Goal: Task Accomplishment & Management: Use online tool/utility

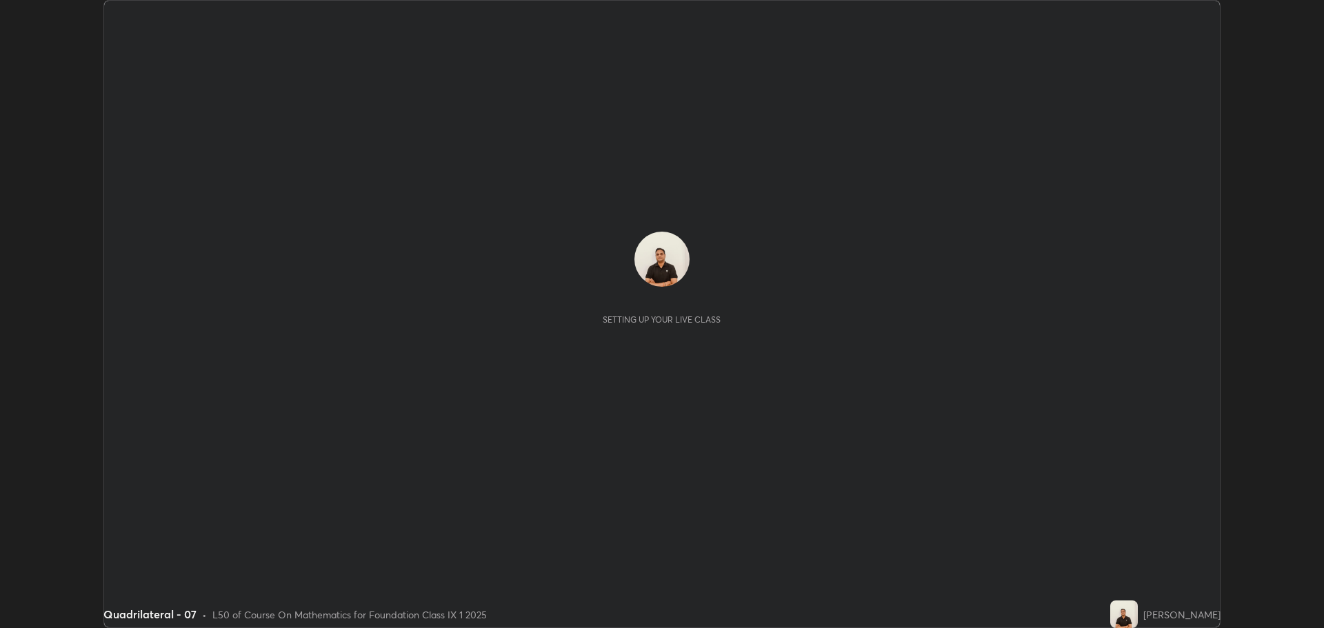
scroll to position [628, 1323]
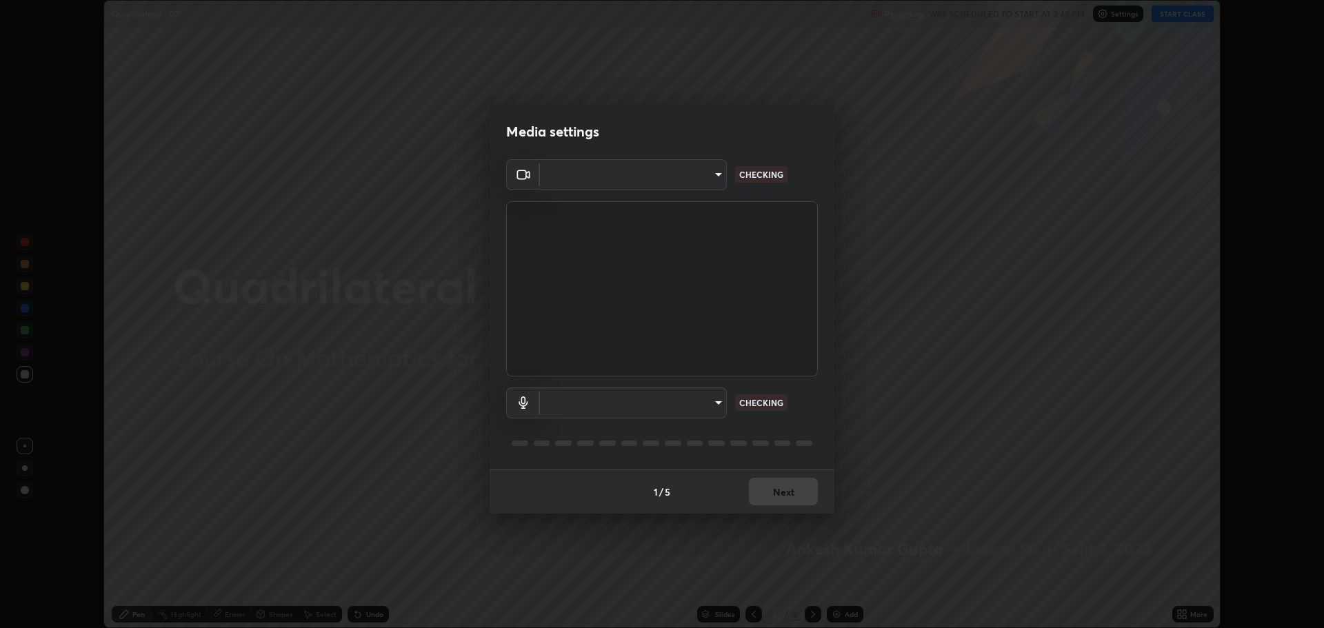
type input "818fcefd3fddf3d091a7478ec67eb8981ca9e8ab5665e76ce228af1b2ffa74de"
type input "default"
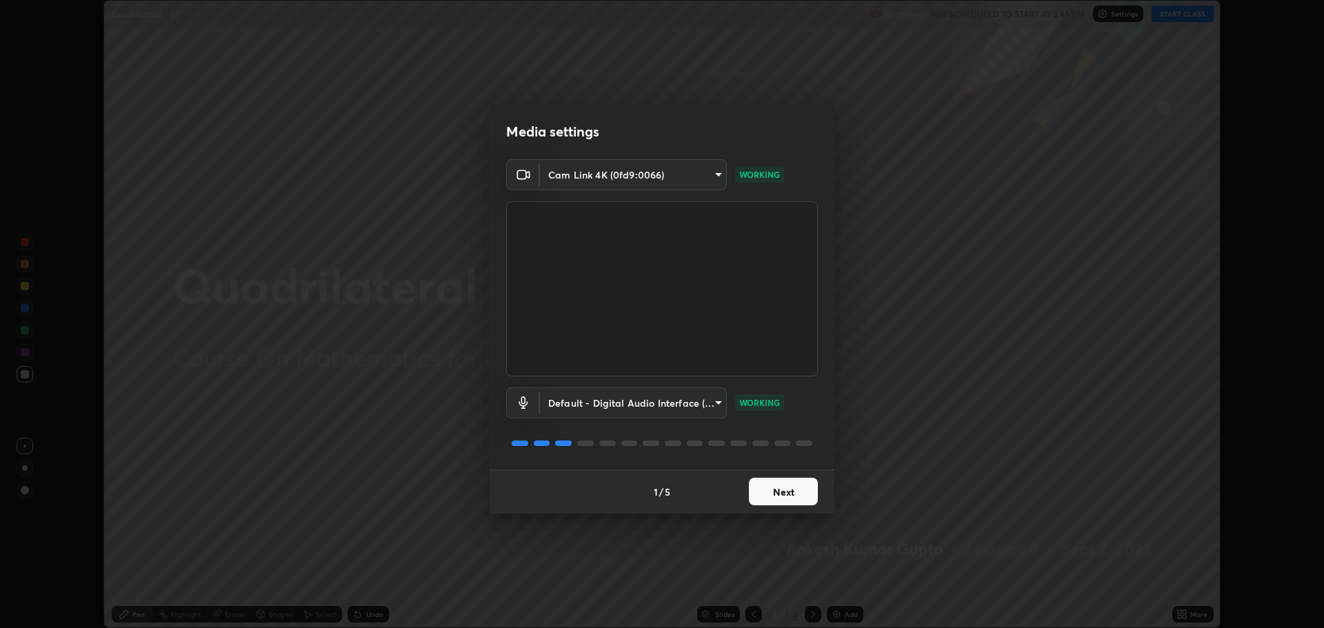
click at [768, 491] on button "Next" at bounding box center [783, 492] width 69 height 28
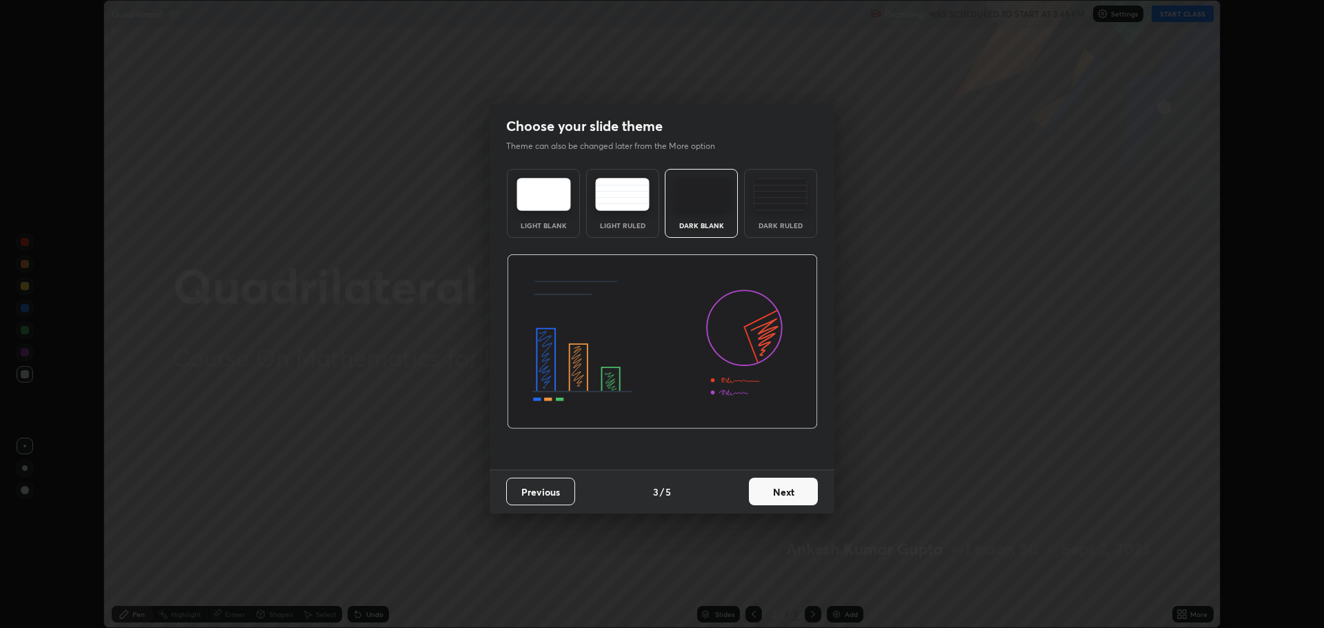
click at [771, 490] on button "Next" at bounding box center [783, 492] width 69 height 28
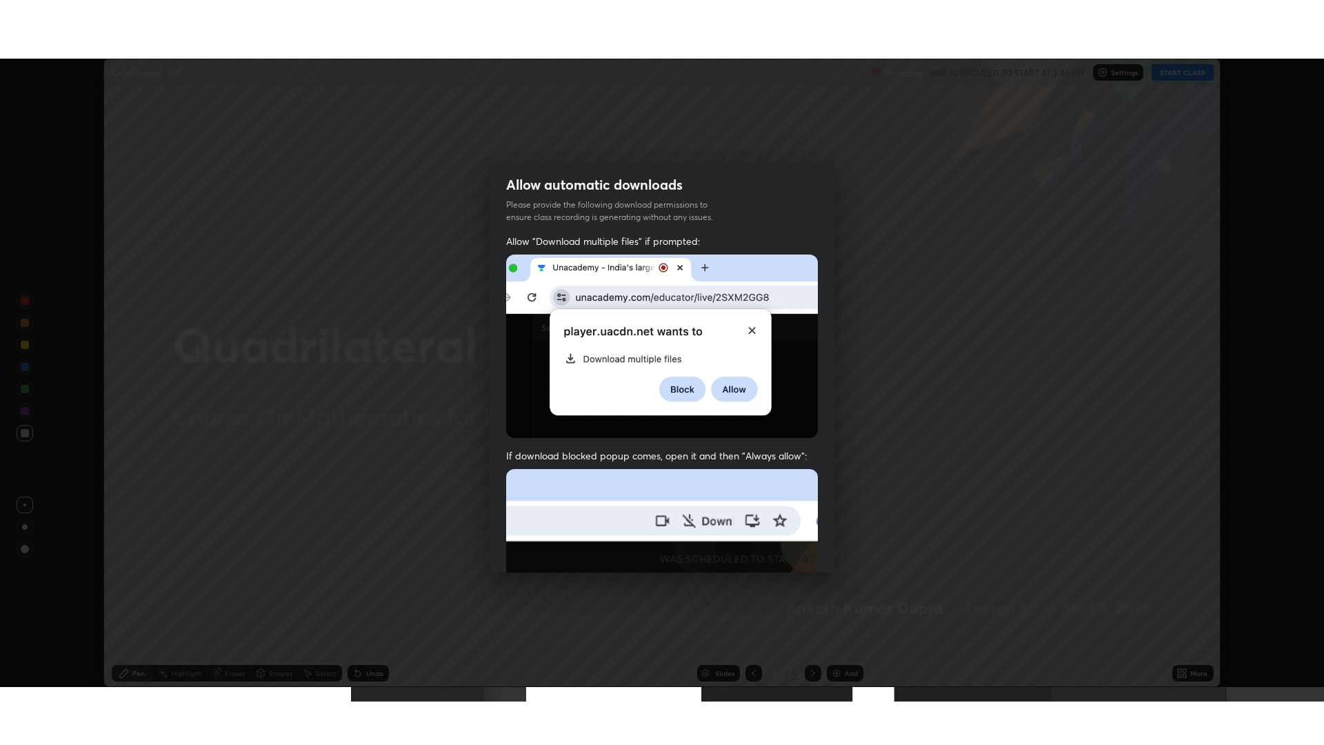
scroll to position [280, 0]
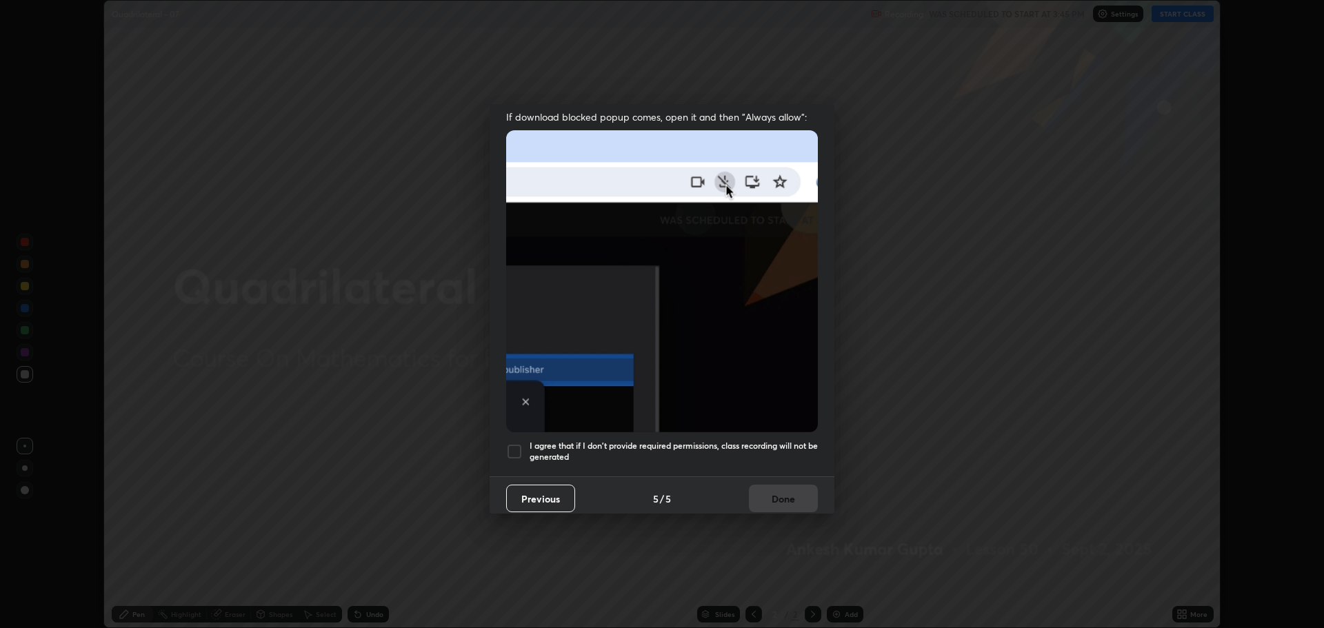
click at [521, 446] on div at bounding box center [514, 451] width 17 height 17
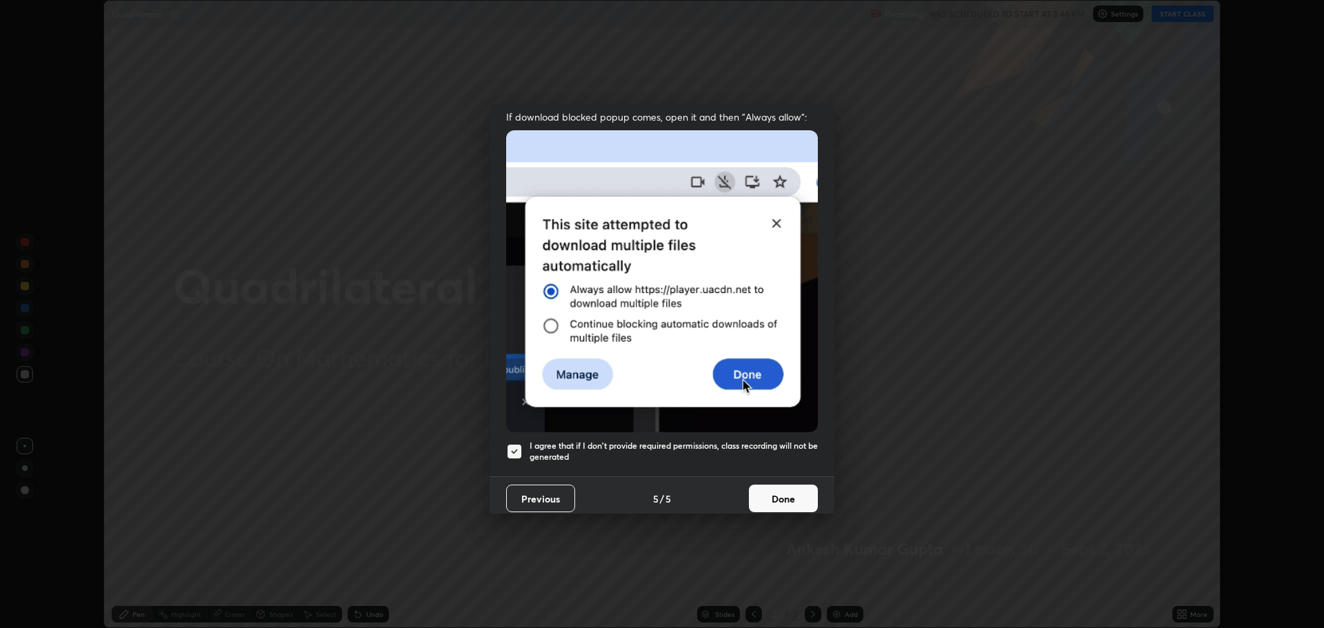
click at [759, 500] on button "Done" at bounding box center [783, 499] width 69 height 28
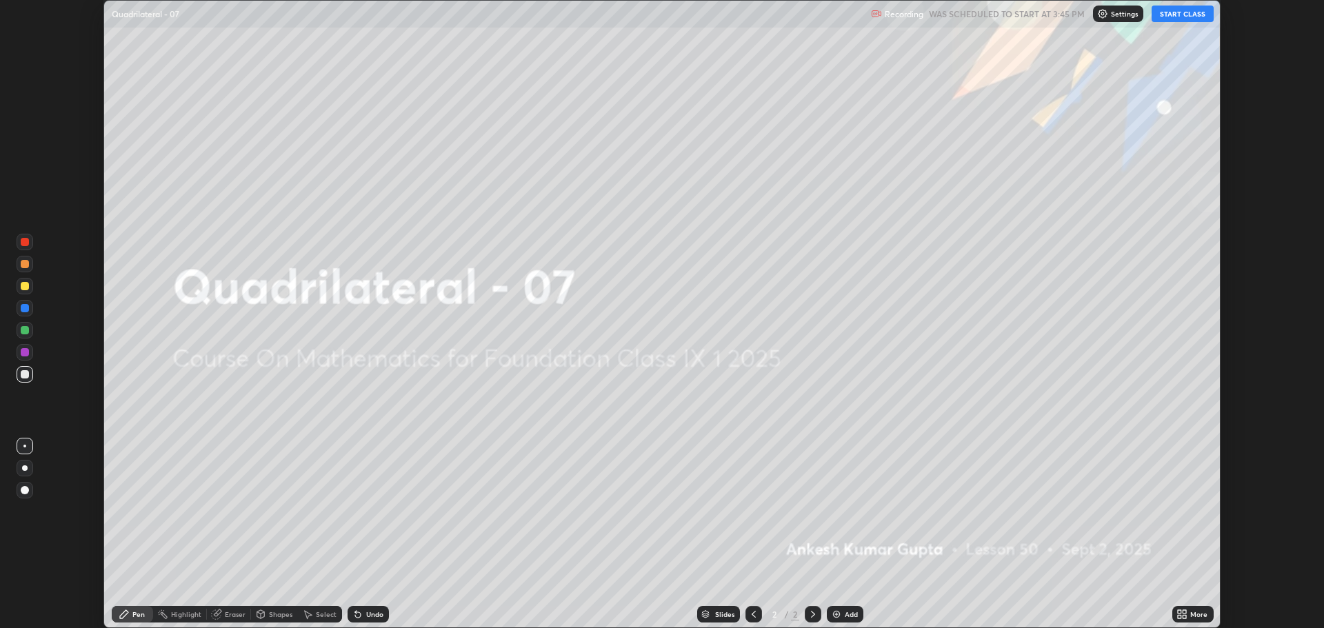
click at [1198, 17] on button "START CLASS" at bounding box center [1183, 14] width 62 height 17
click at [1196, 612] on div "More" at bounding box center [1198, 614] width 17 height 7
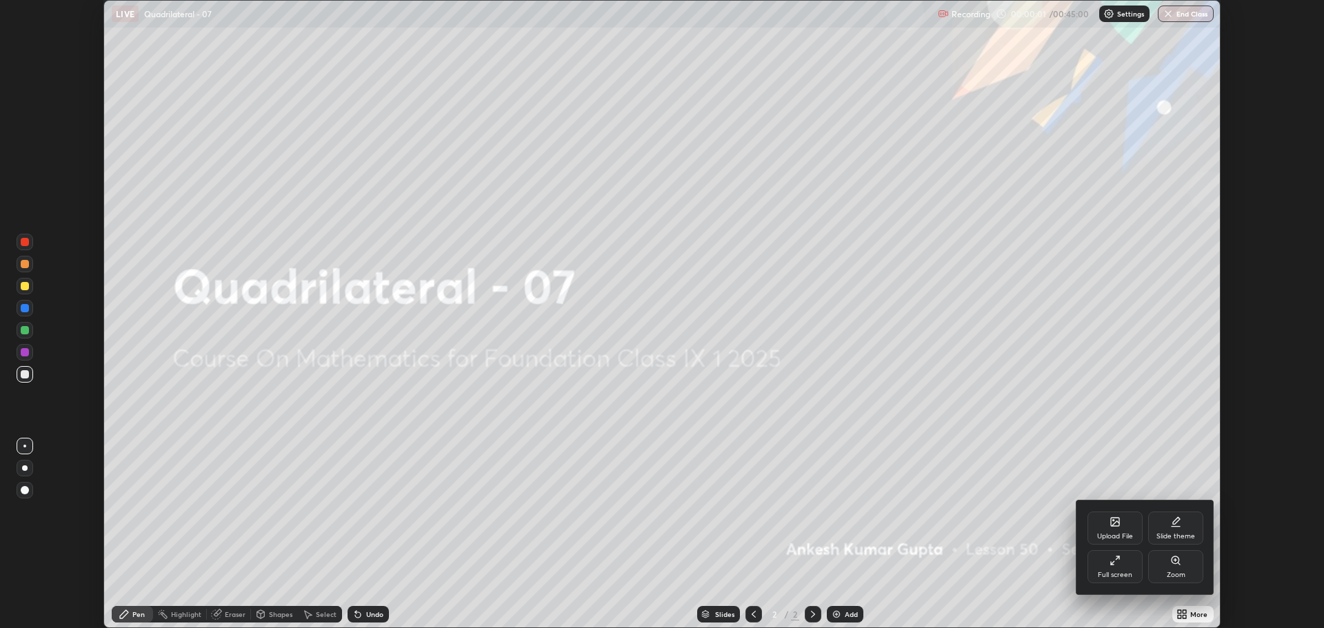
click at [1110, 575] on div "Full screen" at bounding box center [1115, 575] width 34 height 7
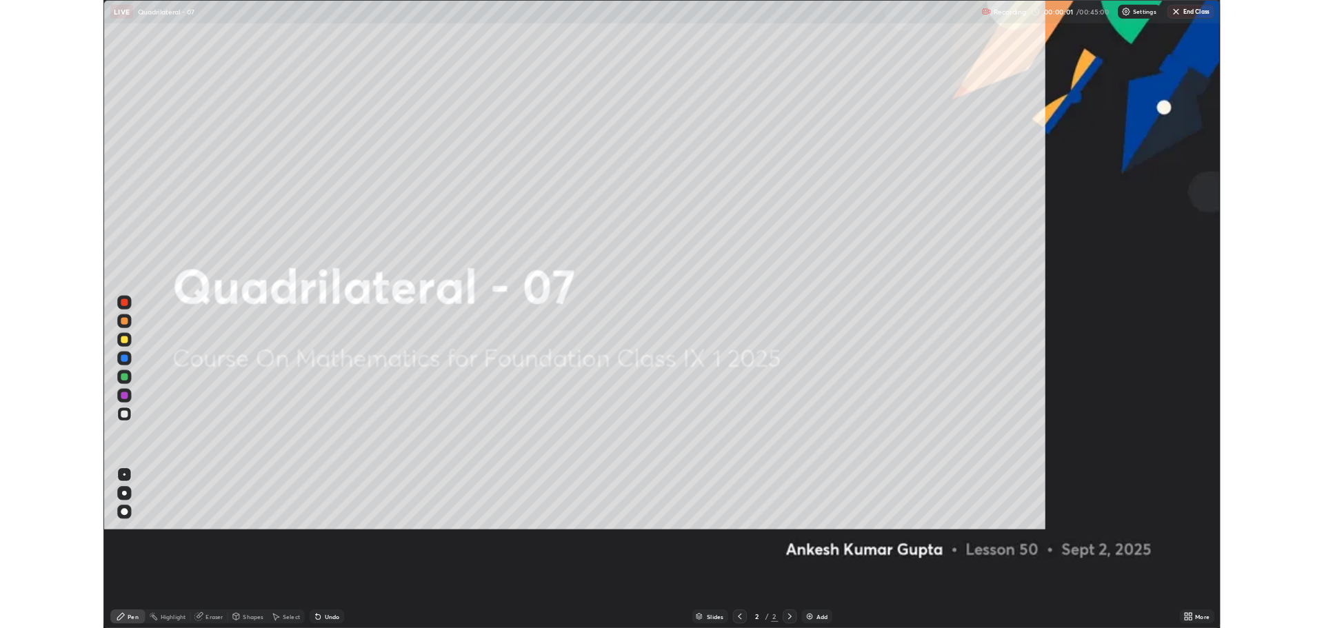
scroll to position [745, 1324]
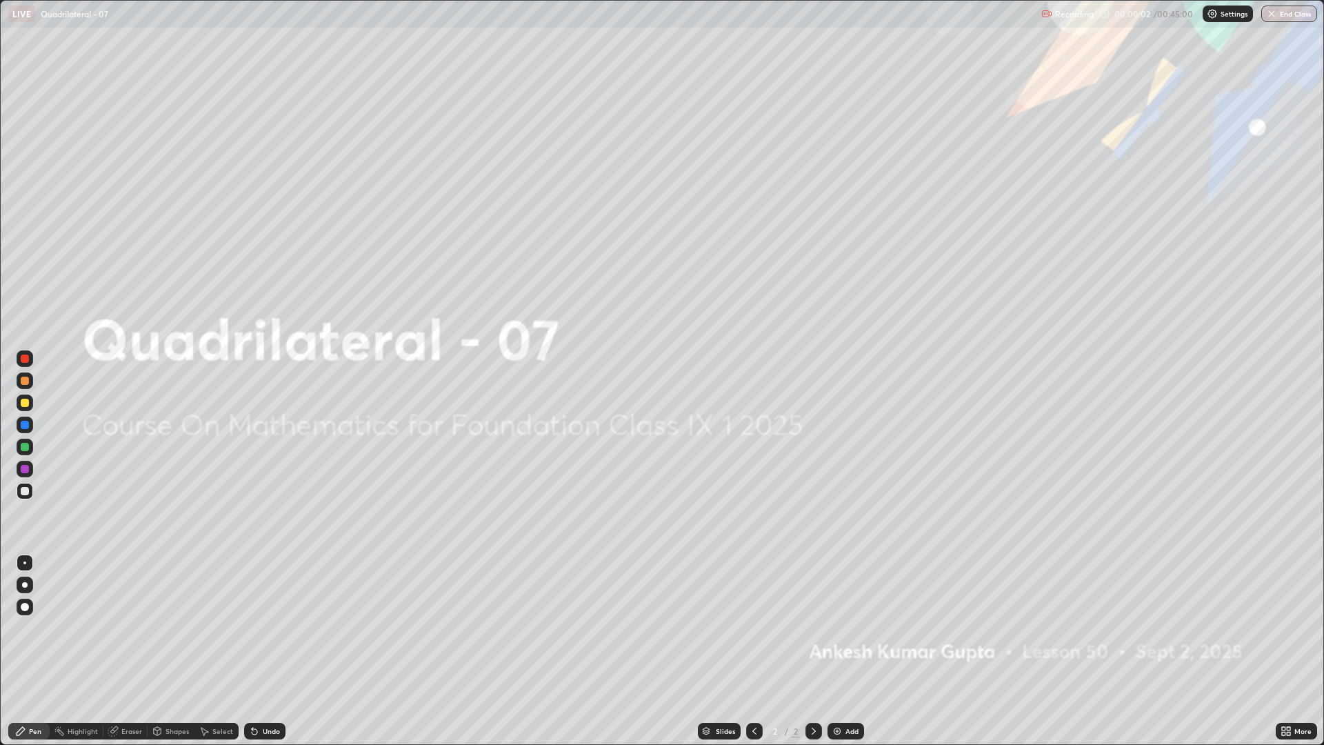
click at [845, 628] on div "Add" at bounding box center [851, 731] width 13 height 7
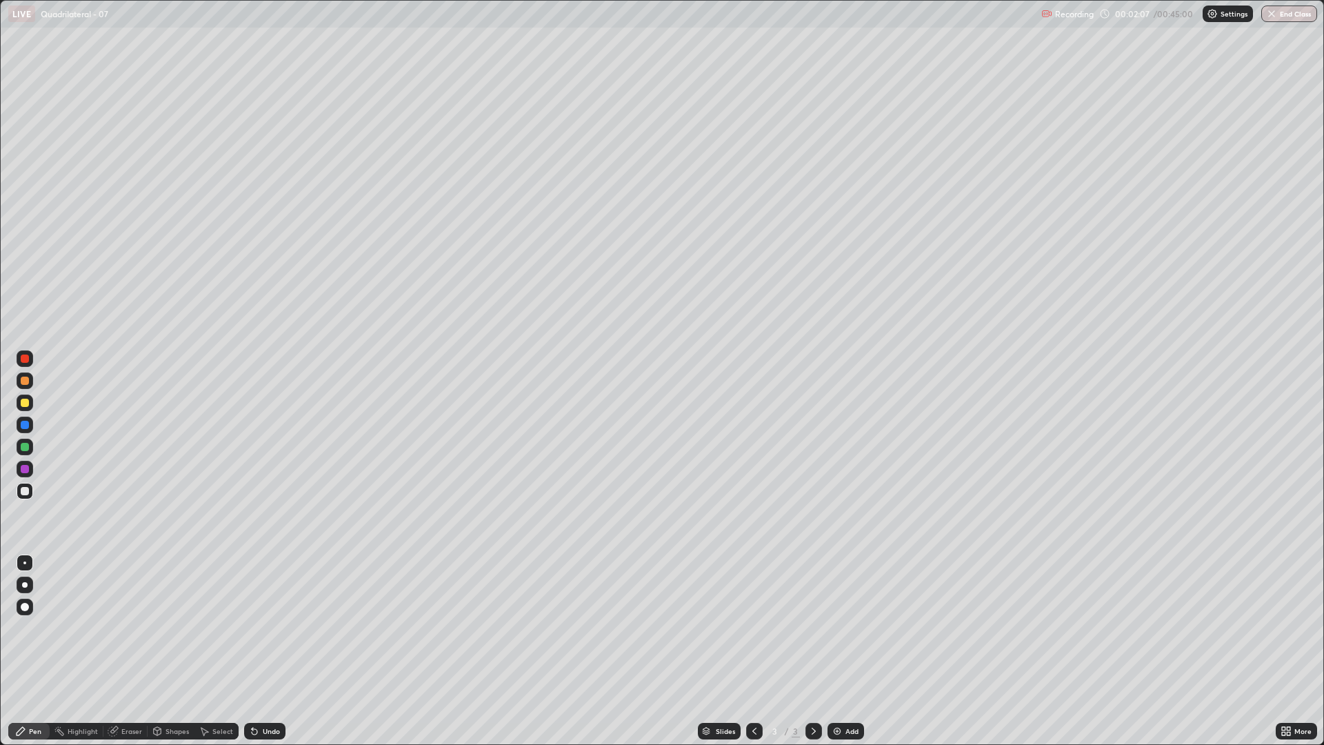
click at [168, 628] on div "Shapes" at bounding box center [176, 731] width 23 height 7
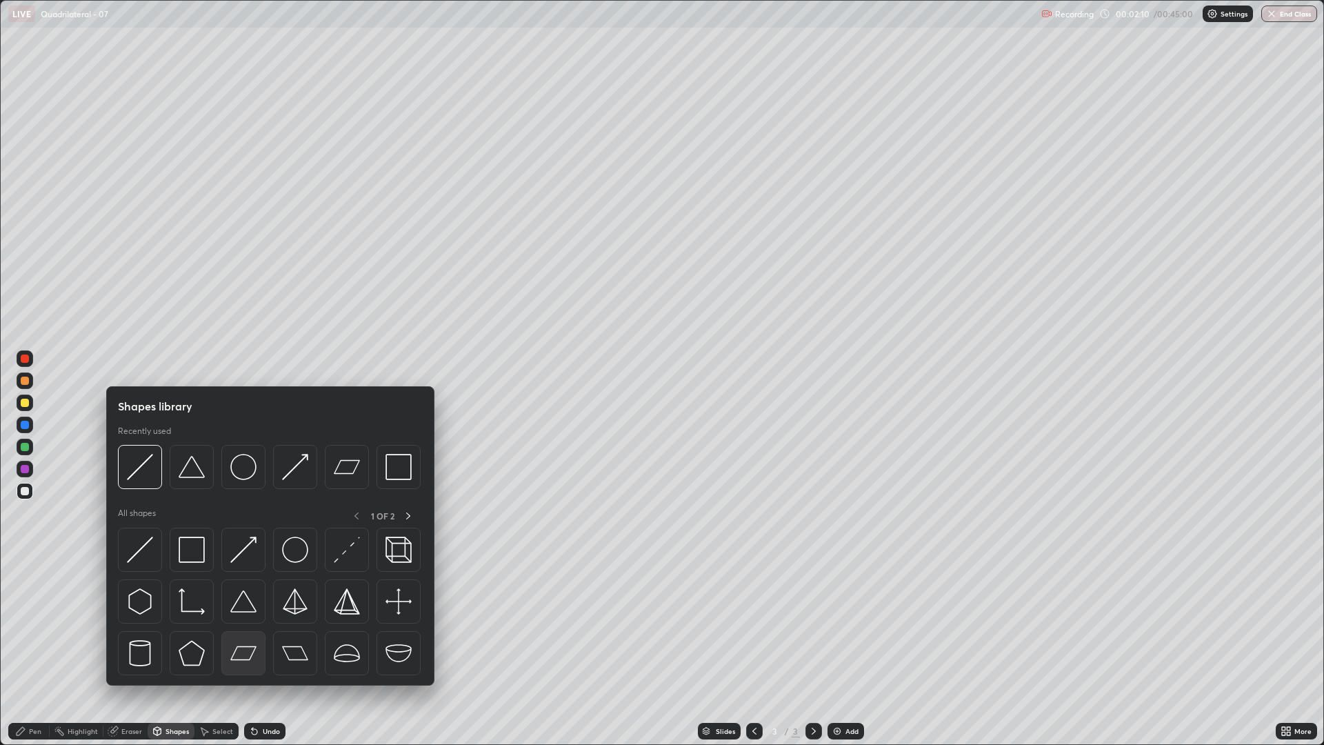
click at [238, 628] on img at bounding box center [243, 653] width 26 height 26
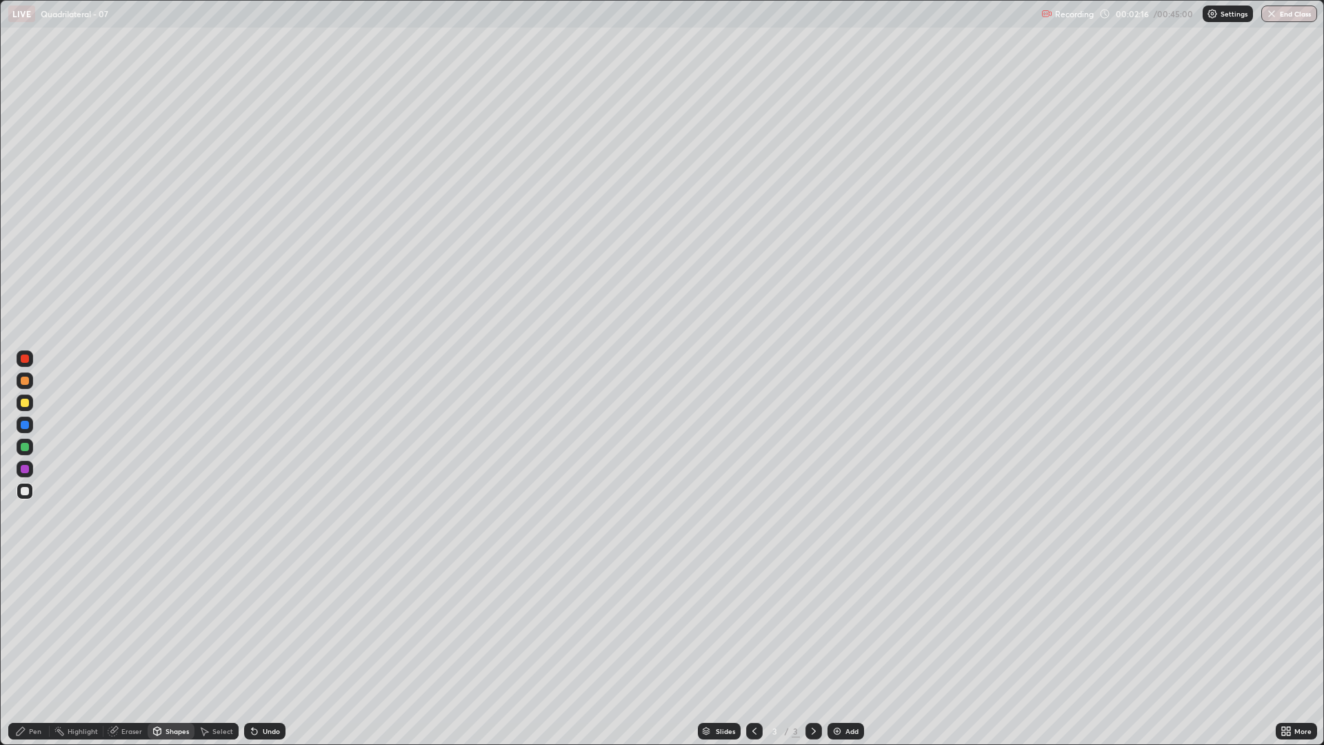
click at [37, 628] on div "Pen" at bounding box center [28, 731] width 41 height 17
click at [168, 628] on div "Shapes" at bounding box center [176, 731] width 23 height 7
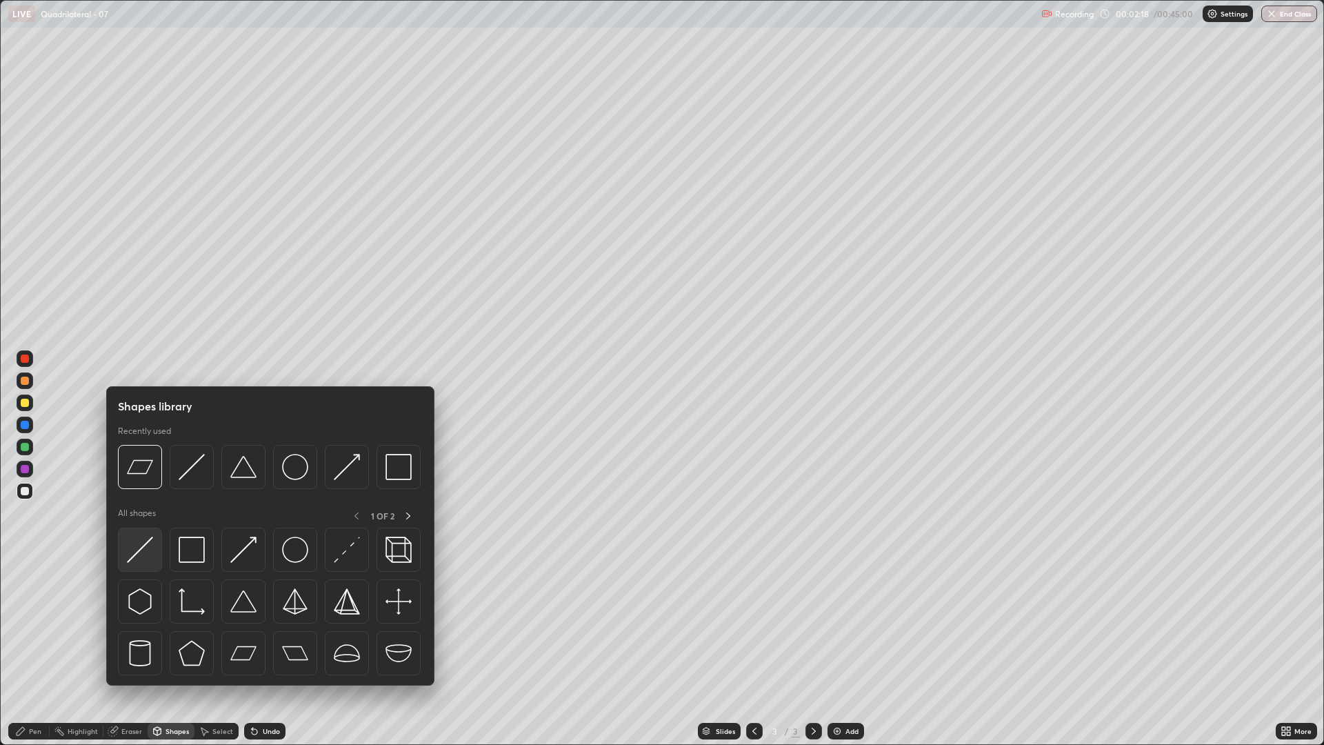
click at [143, 551] on img at bounding box center [140, 549] width 26 height 26
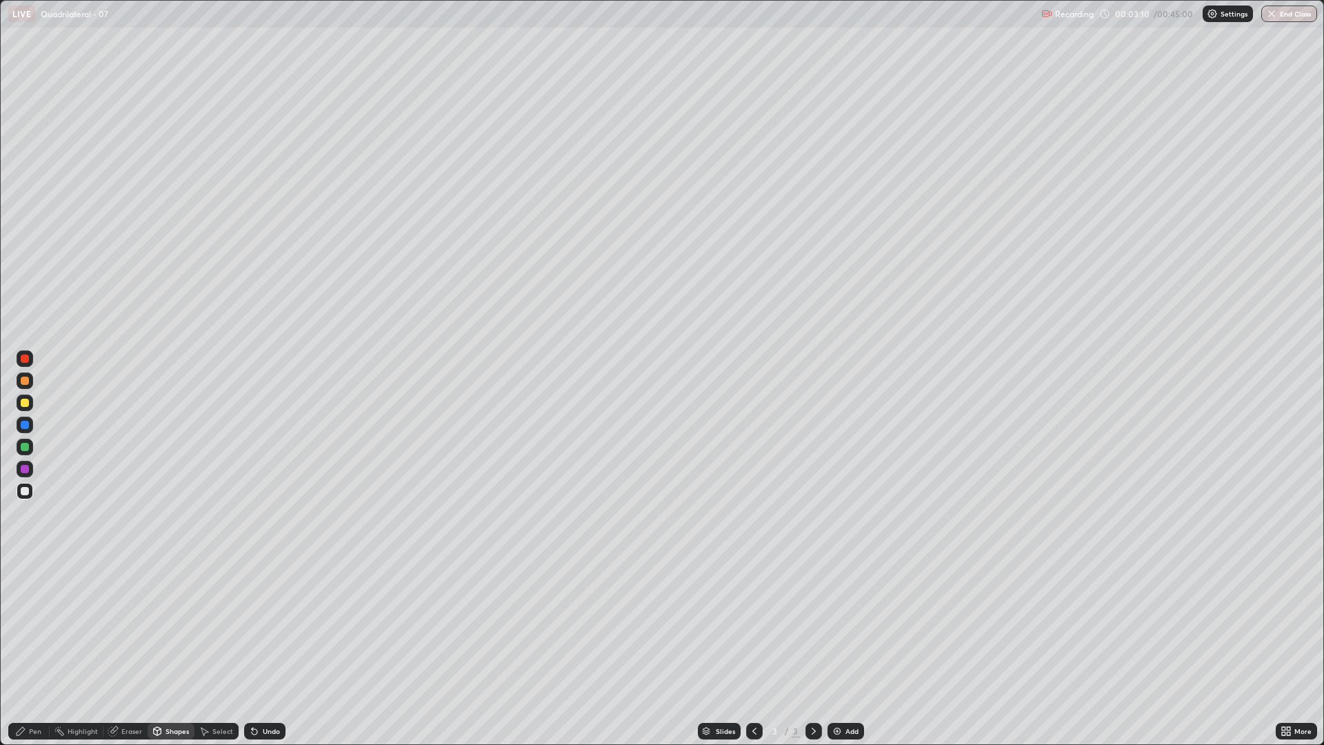
click at [33, 628] on div "Pen" at bounding box center [35, 731] width 12 height 7
click at [25, 400] on div at bounding box center [25, 403] width 8 height 8
click at [117, 628] on icon at bounding box center [113, 730] width 11 height 11
click at [27, 628] on div "Pen" at bounding box center [28, 731] width 41 height 17
click at [265, 628] on div "Undo" at bounding box center [264, 731] width 41 height 17
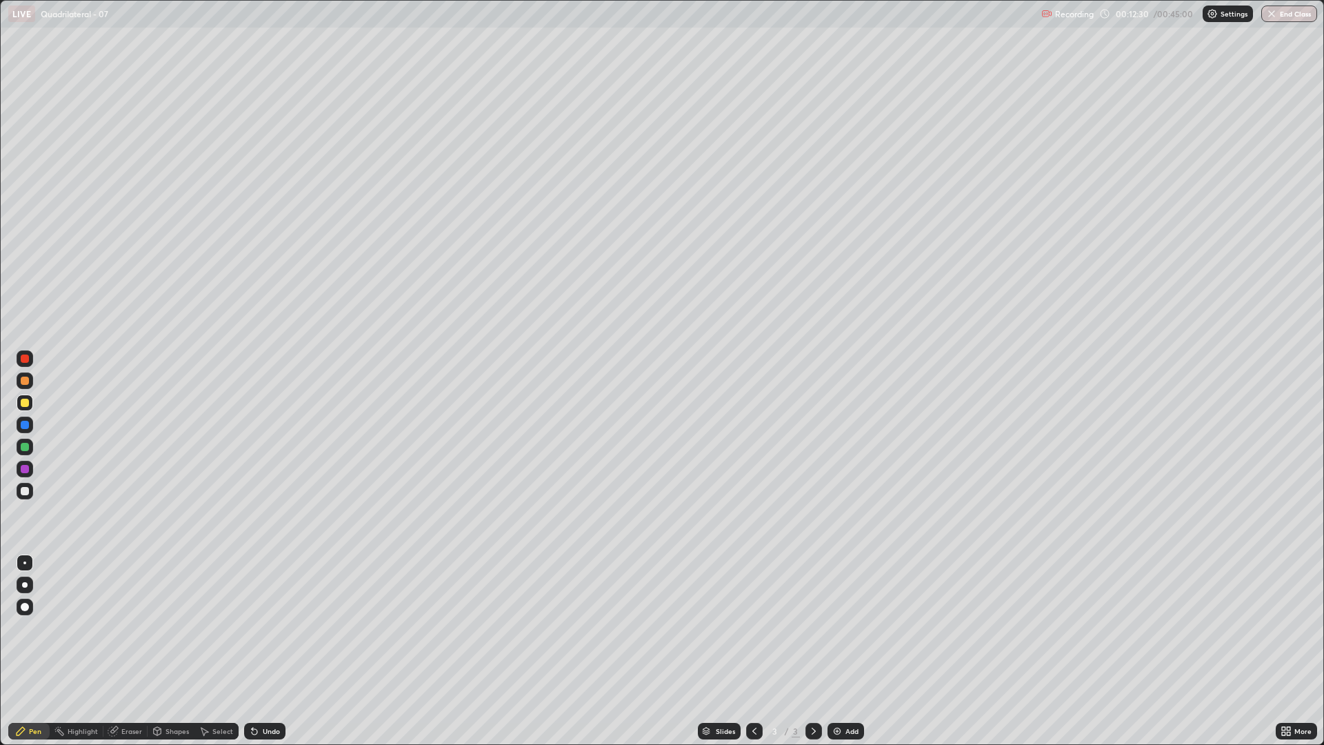
click at [132, 628] on div "Eraser" at bounding box center [131, 731] width 21 height 7
click at [28, 628] on div "Pen" at bounding box center [28, 731] width 41 height 17
click at [844, 628] on div "Add" at bounding box center [845, 731] width 37 height 17
click at [176, 628] on div "Shapes" at bounding box center [176, 731] width 23 height 7
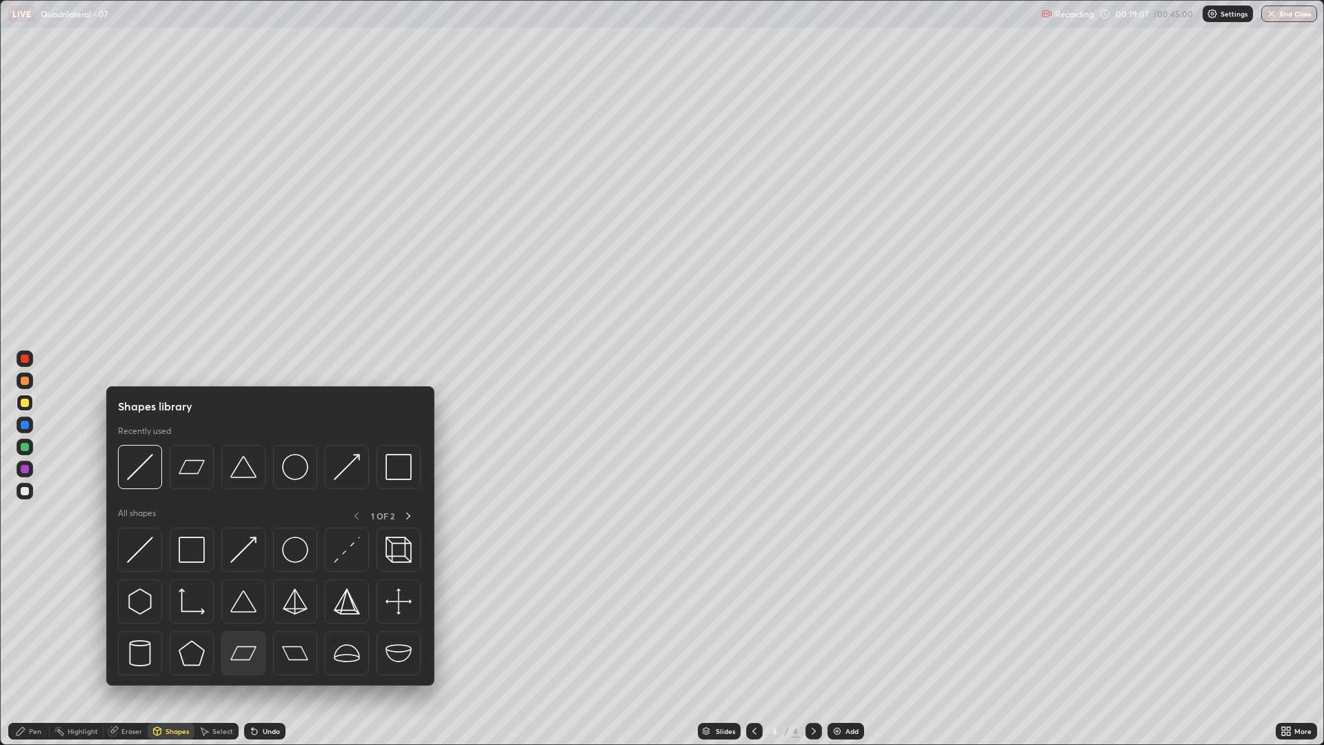
click at [248, 628] on img at bounding box center [243, 653] width 26 height 26
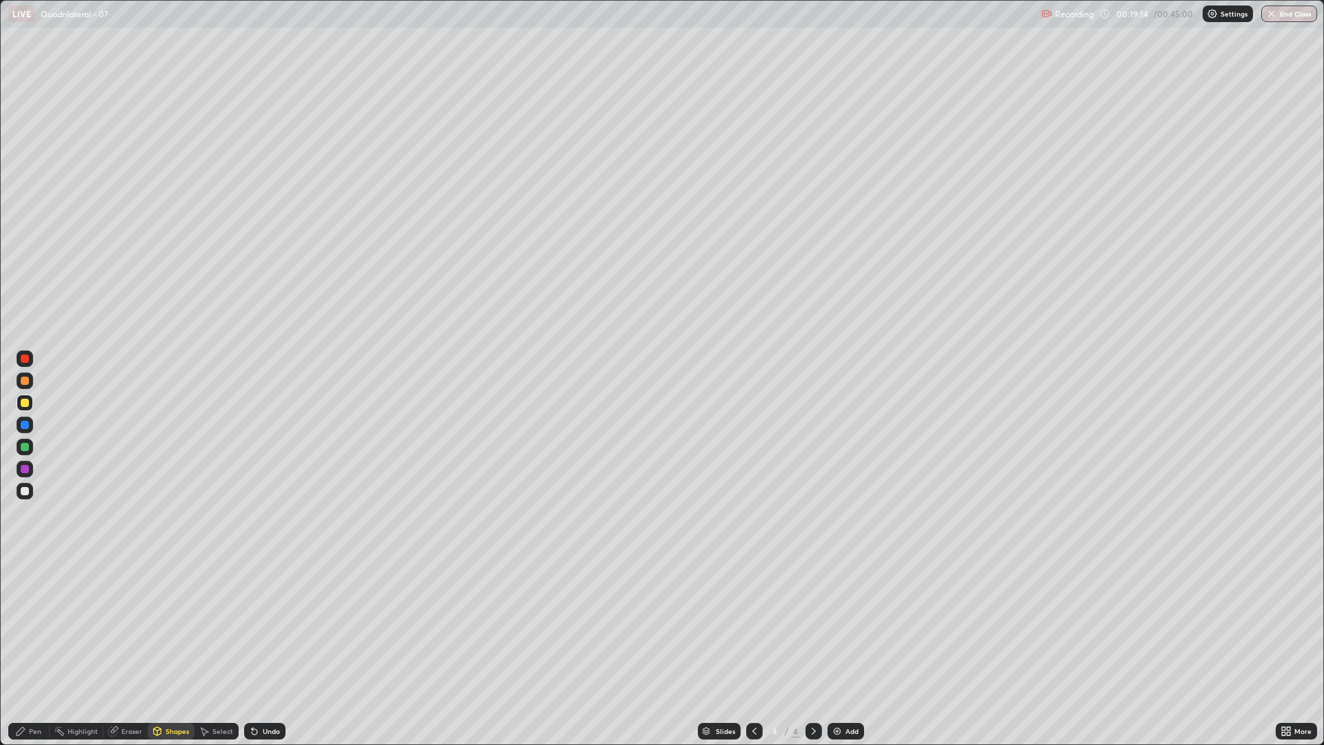
click at [179, 628] on div "Shapes" at bounding box center [176, 731] width 23 height 7
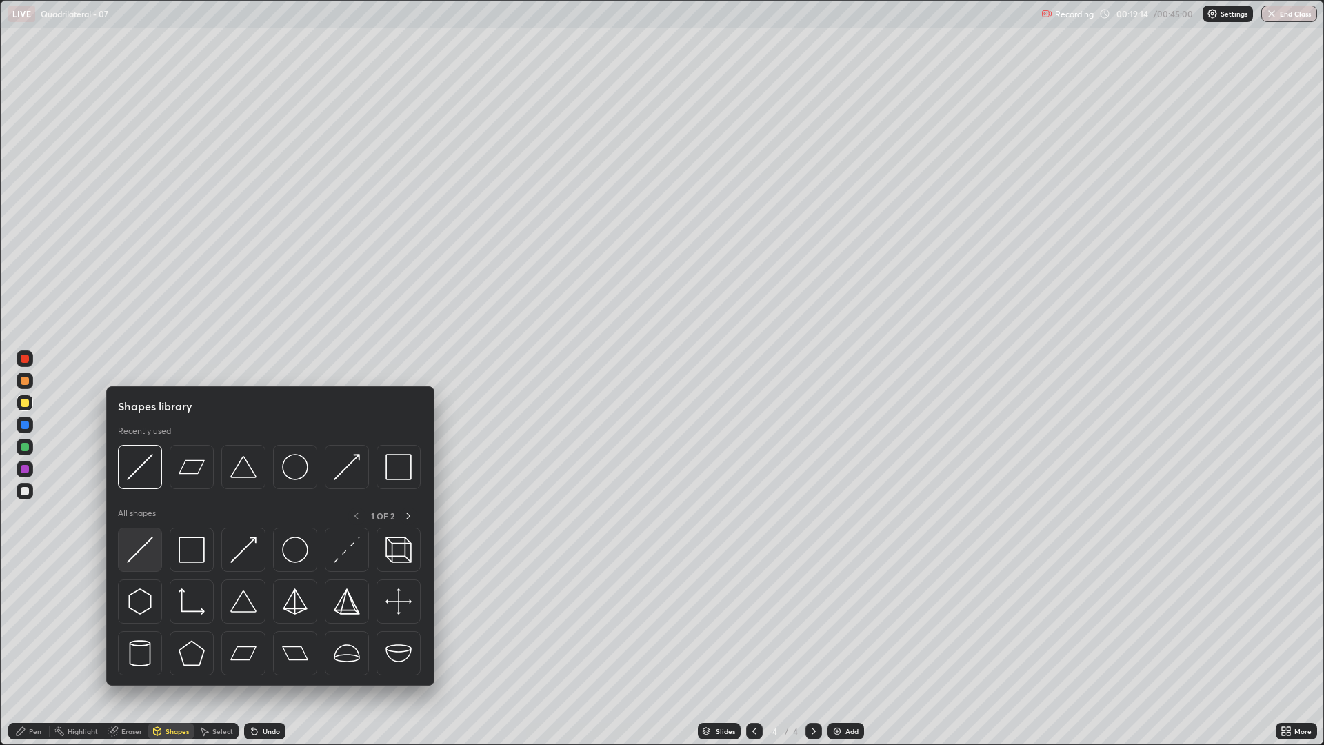
click at [142, 557] on img at bounding box center [140, 549] width 26 height 26
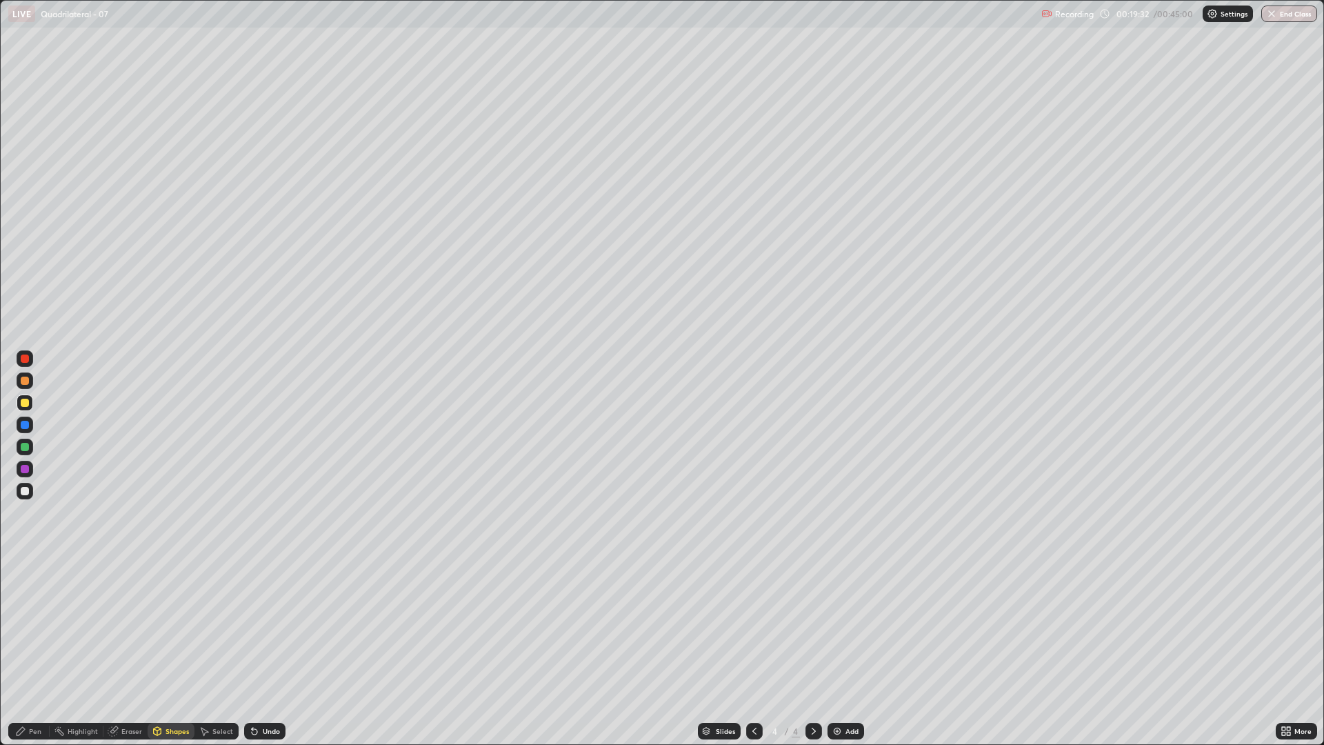
click at [39, 628] on div "Pen" at bounding box center [35, 731] width 12 height 7
click at [28, 493] on div at bounding box center [25, 491] width 8 height 8
click at [32, 628] on div "Pen" at bounding box center [35, 731] width 12 height 7
click at [122, 628] on div "Eraser" at bounding box center [131, 731] width 21 height 7
click at [27, 628] on div "Pen" at bounding box center [28, 731] width 41 height 17
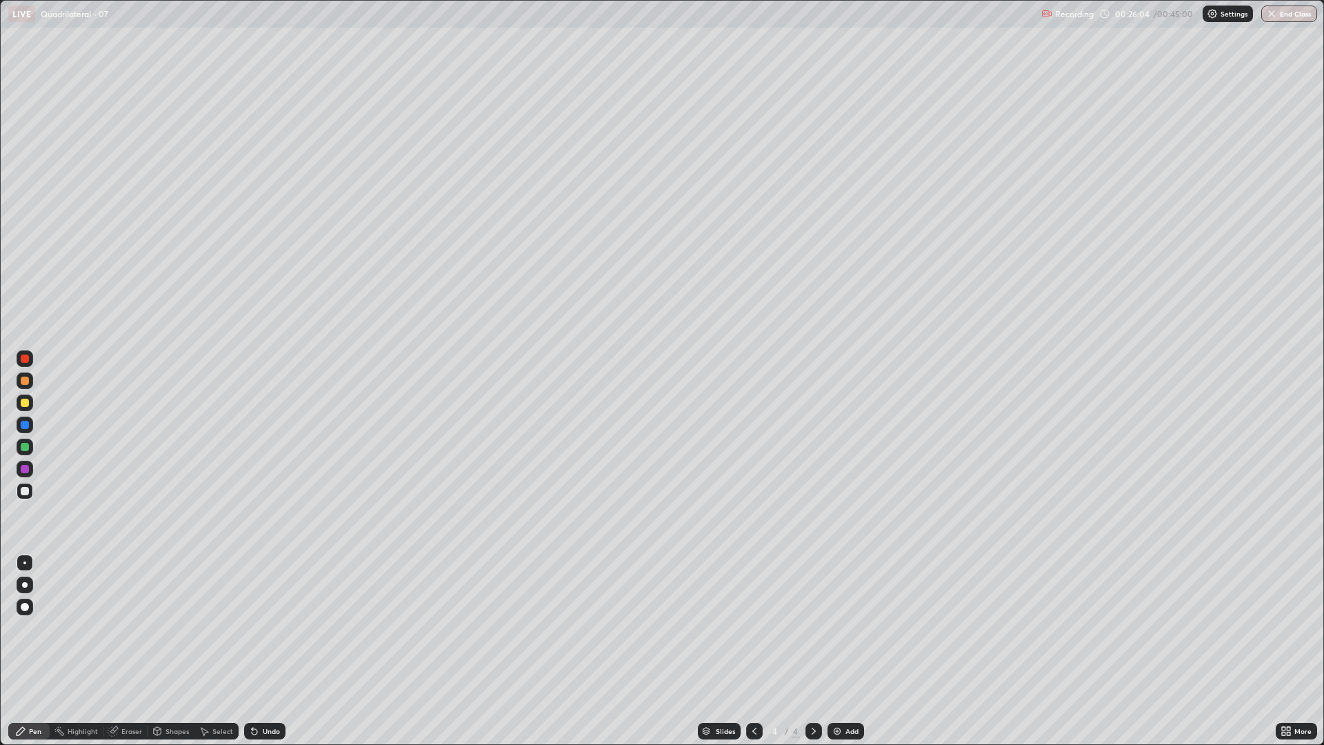
click at [22, 427] on div at bounding box center [25, 425] width 8 height 8
click at [23, 363] on div at bounding box center [25, 358] width 17 height 17
click at [26, 491] on div at bounding box center [25, 491] width 8 height 8
click at [125, 628] on div "Eraser" at bounding box center [131, 731] width 21 height 7
click at [27, 628] on div "Pen" at bounding box center [28, 731] width 41 height 17
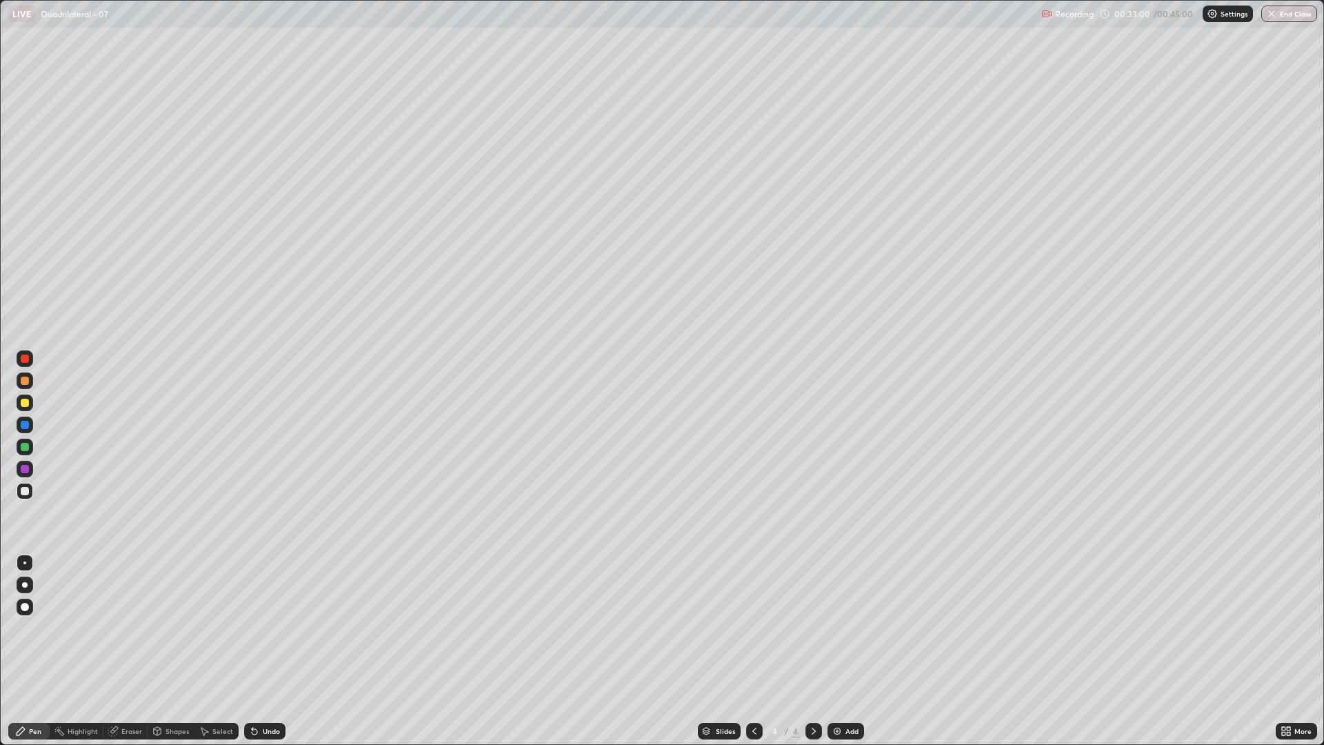
click at [124, 628] on div "Eraser" at bounding box center [131, 731] width 21 height 7
click at [41, 628] on div "Pen" at bounding box center [28, 731] width 41 height 17
click at [1282, 19] on button "End Class" at bounding box center [1290, 14] width 54 height 17
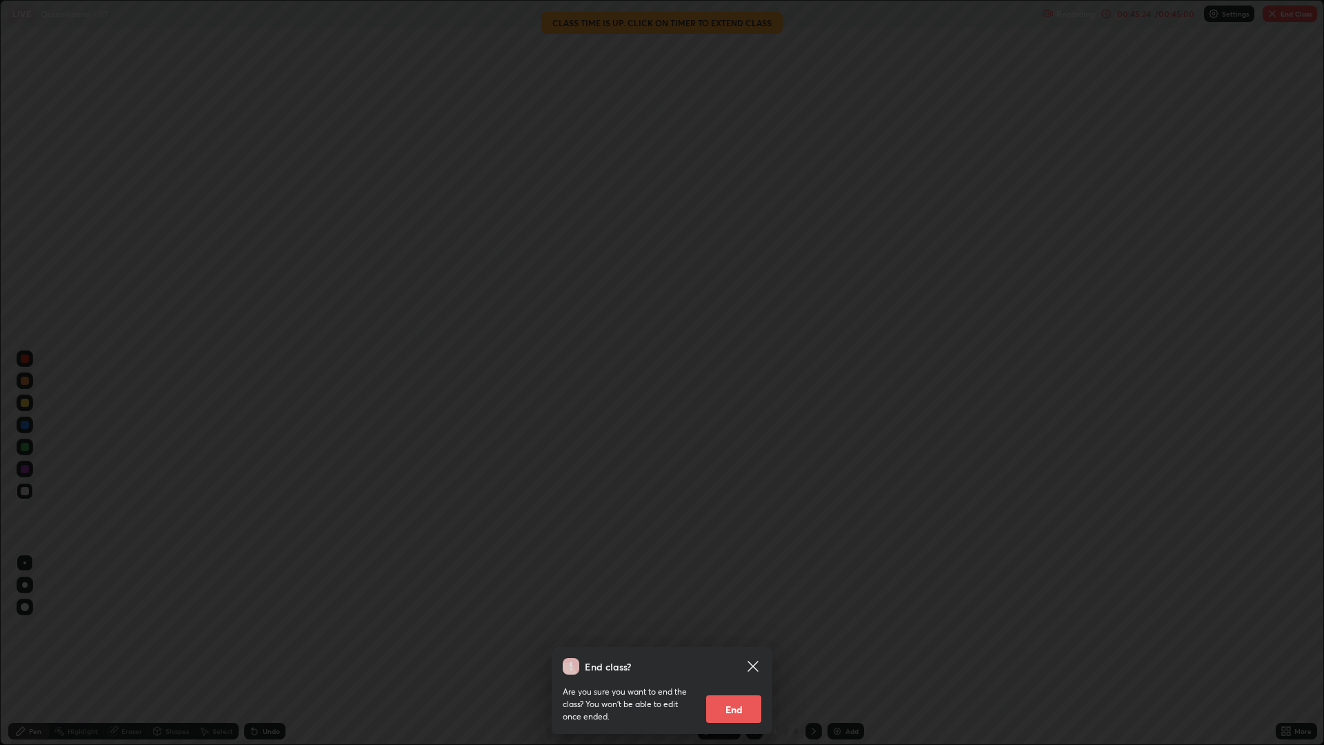
click at [741, 628] on button "End" at bounding box center [733, 709] width 55 height 28
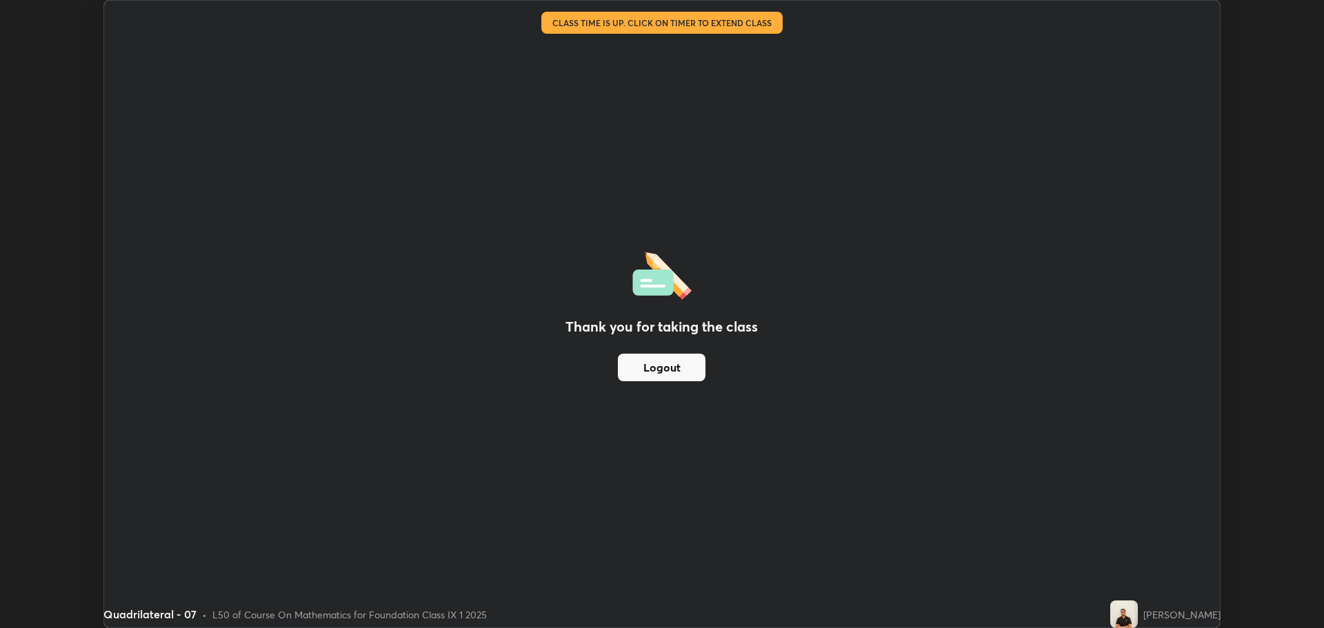
scroll to position [68330, 67634]
